Goal: Transaction & Acquisition: Download file/media

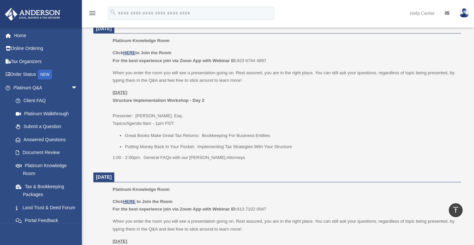
scroll to position [292, 0]
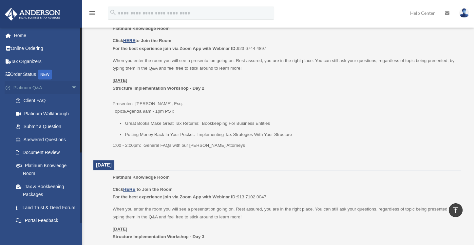
click at [71, 88] on span "arrow_drop_down" at bounding box center [77, 87] width 13 height 13
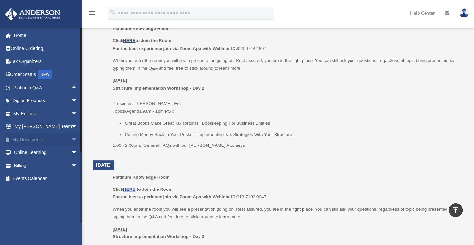
click at [71, 138] on span "arrow_drop_down" at bounding box center [77, 139] width 13 height 13
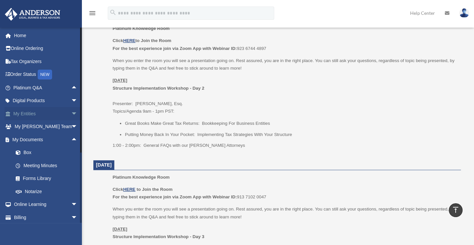
click at [54, 114] on link "My Entities arrow_drop_down" at bounding box center [46, 113] width 83 height 13
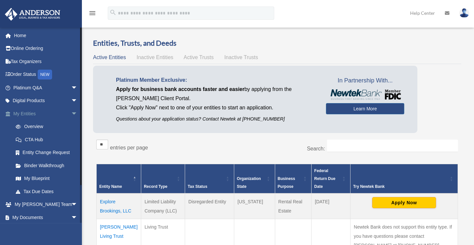
click at [71, 113] on span "arrow_drop_down" at bounding box center [77, 113] width 13 height 13
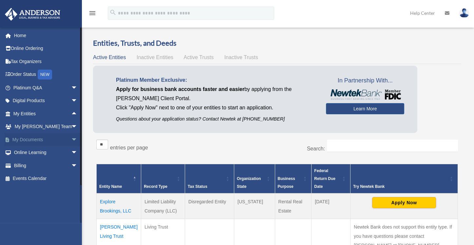
click at [60, 139] on link "My Documents arrow_drop_down" at bounding box center [46, 139] width 83 height 13
click at [71, 137] on span "arrow_drop_down" at bounding box center [77, 139] width 13 height 13
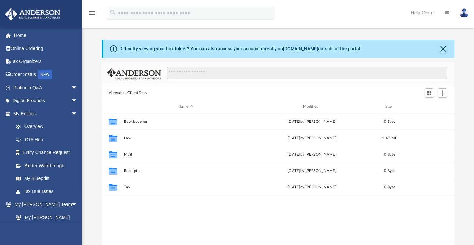
scroll to position [143, 348]
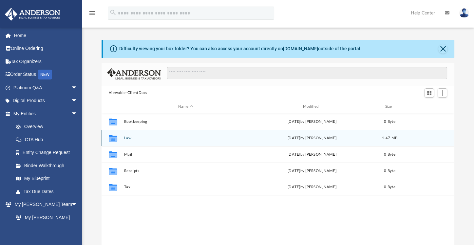
click at [161, 134] on div "Collaborated Folder Law Tue Aug 19 2025 by Heather Reynolds 1.47 MB" at bounding box center [278, 138] width 353 height 16
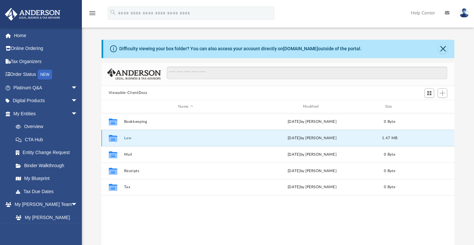
click at [161, 134] on div "Collaborated Folder Law Tue Aug 19 2025 by Heather Reynolds 1.47 MB" at bounding box center [278, 138] width 353 height 16
click at [114, 139] on icon "grid" at bounding box center [113, 138] width 9 height 5
click at [58, 164] on link "Binder Walkthrough" at bounding box center [48, 165] width 78 height 13
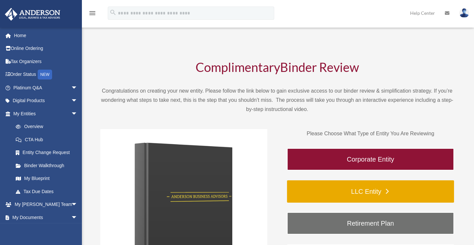
click at [381, 191] on link "LLC Entity" at bounding box center [370, 191] width 167 height 22
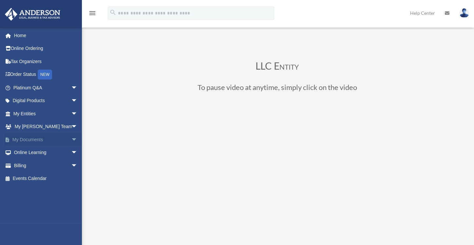
click at [32, 140] on link "My Documents arrow_drop_down" at bounding box center [46, 139] width 83 height 13
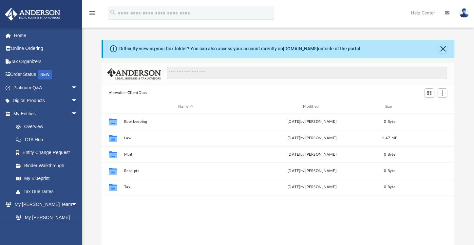
scroll to position [143, 348]
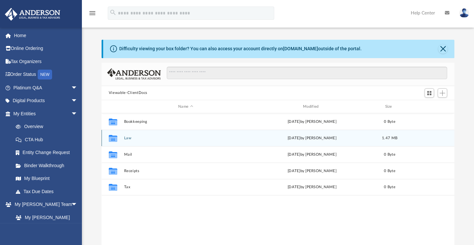
click at [117, 141] on icon "Collaborated Folder" at bounding box center [113, 138] width 10 height 10
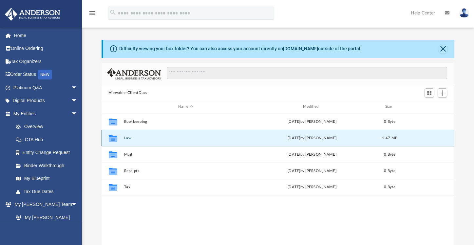
click at [117, 141] on icon "Collaborated Folder" at bounding box center [113, 138] width 10 height 10
click at [130, 139] on button "Law" at bounding box center [186, 138] width 124 height 4
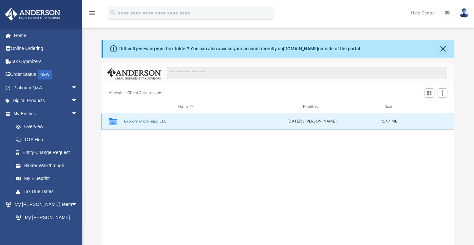
click at [139, 120] on button "Explore Brookings, LLC" at bounding box center [186, 121] width 124 height 4
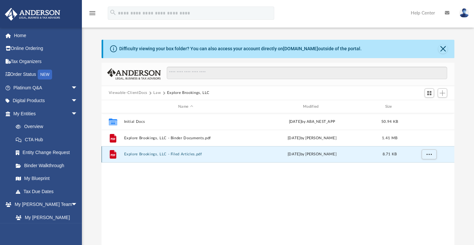
click at [133, 152] on button "Explore Brookings, LLC - Filed Articles.pdf" at bounding box center [186, 154] width 124 height 4
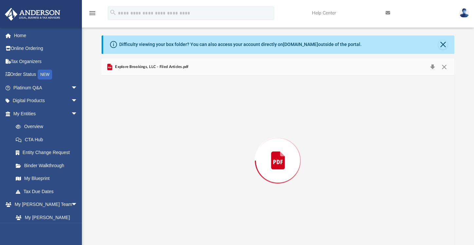
click at [133, 152] on div "Preview" at bounding box center [278, 159] width 353 height 169
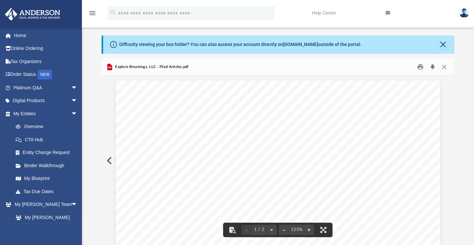
click at [433, 68] on button "Download" at bounding box center [433, 67] width 12 height 10
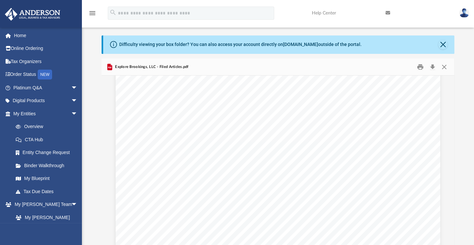
scroll to position [771, 0]
